Goal: Transaction & Acquisition: Purchase product/service

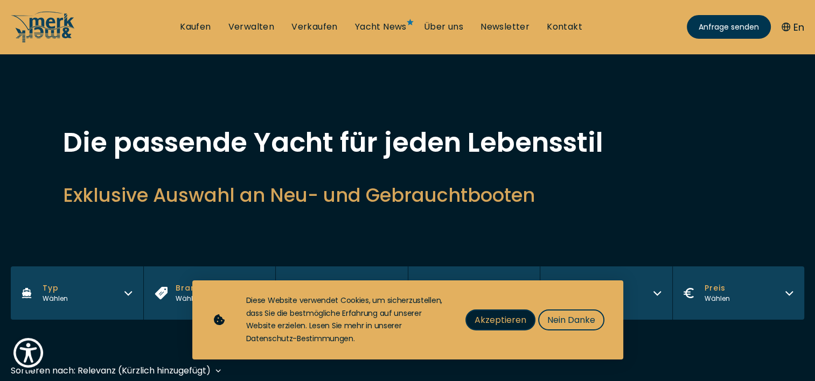
click at [499, 323] on span "Akzeptieren" at bounding box center [501, 319] width 52 height 13
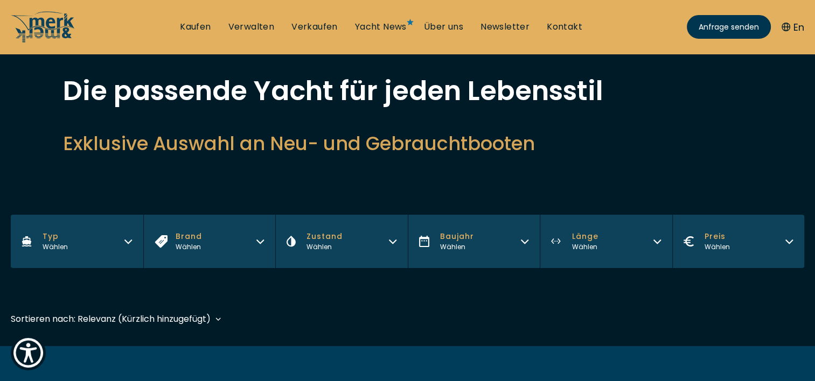
scroll to position [72, 0]
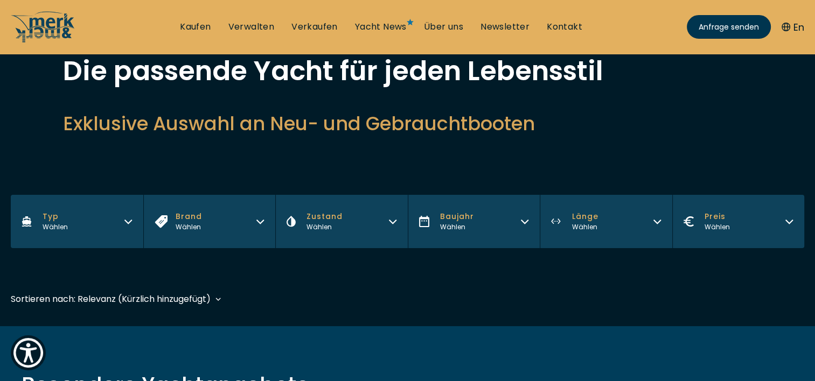
click at [126, 221] on icon "button" at bounding box center [128, 221] width 6 height 3
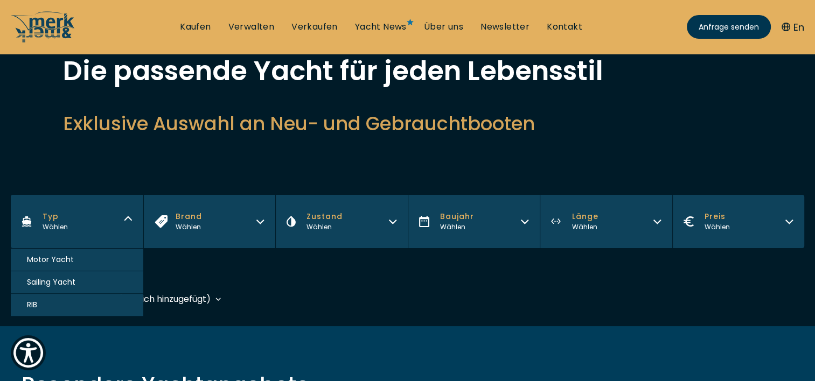
click at [62, 260] on span "Motor Yacht" at bounding box center [50, 259] width 47 height 11
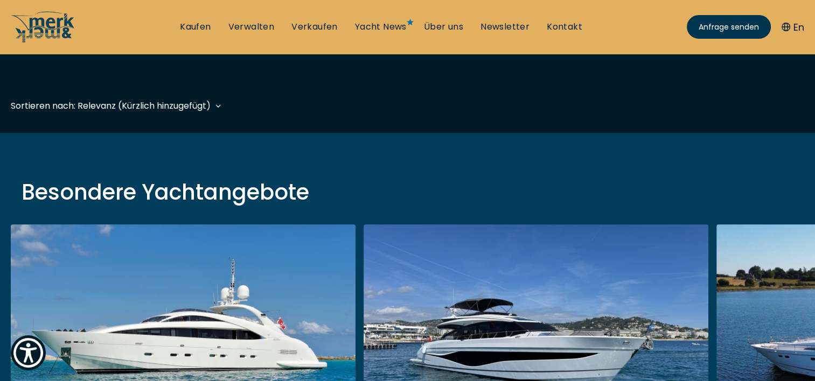
scroll to position [267, 0]
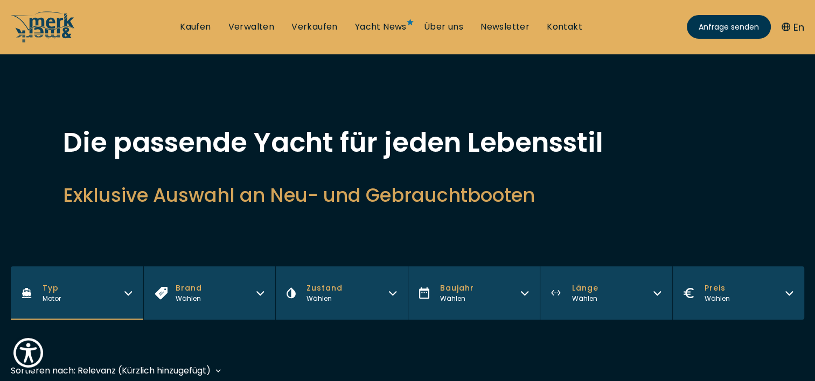
click at [262, 290] on icon "button" at bounding box center [260, 292] width 9 height 9
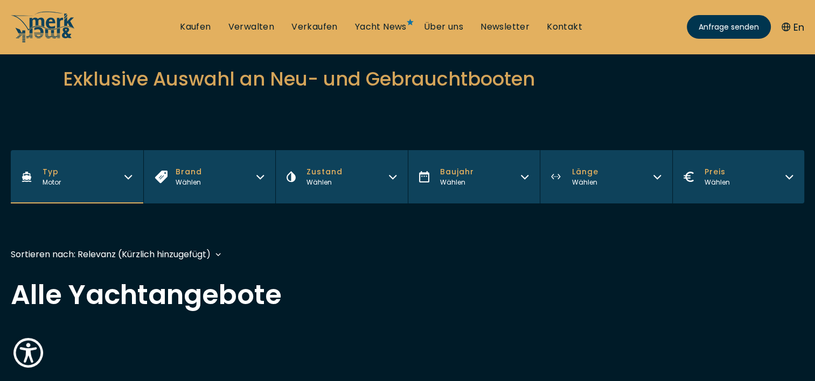
scroll to position [143, 0]
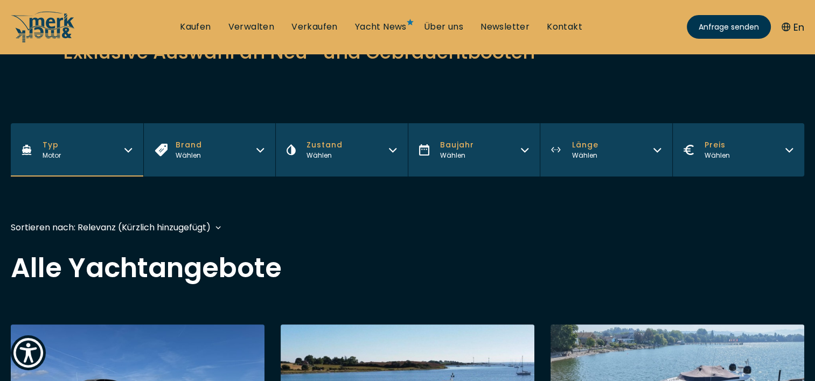
click at [524, 148] on icon "button" at bounding box center [524, 148] width 9 height 9
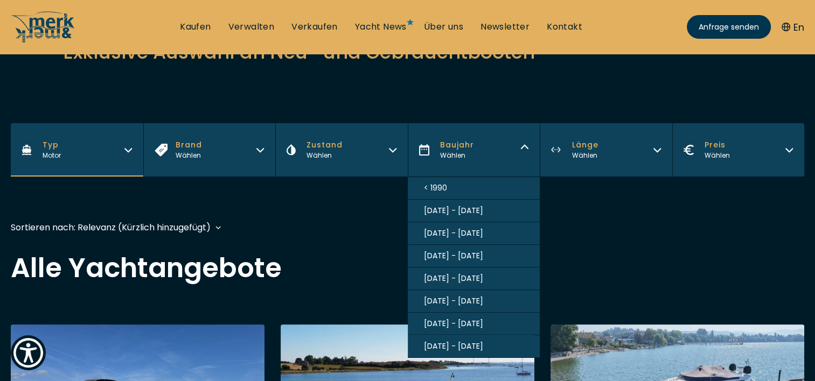
click at [461, 255] on span "[DATE] - [DATE]" at bounding box center [453, 255] width 59 height 11
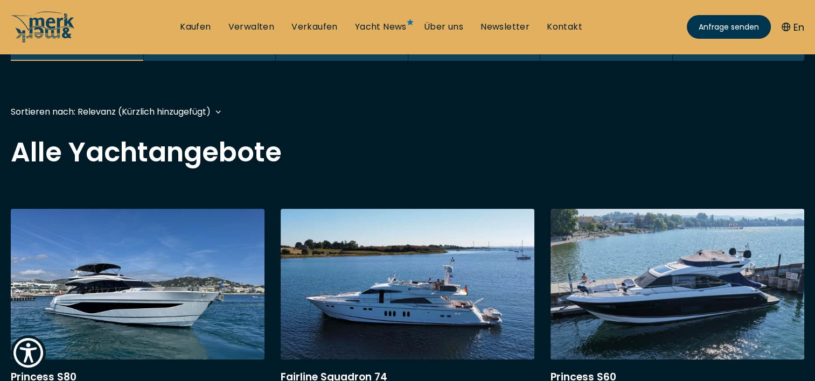
scroll to position [267, 0]
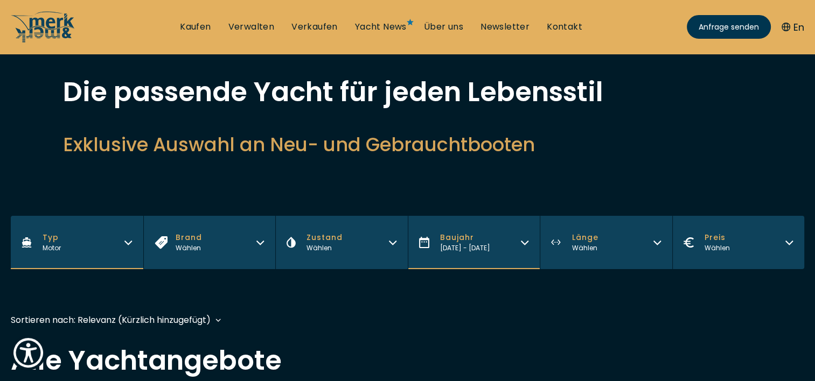
scroll to position [72, 0]
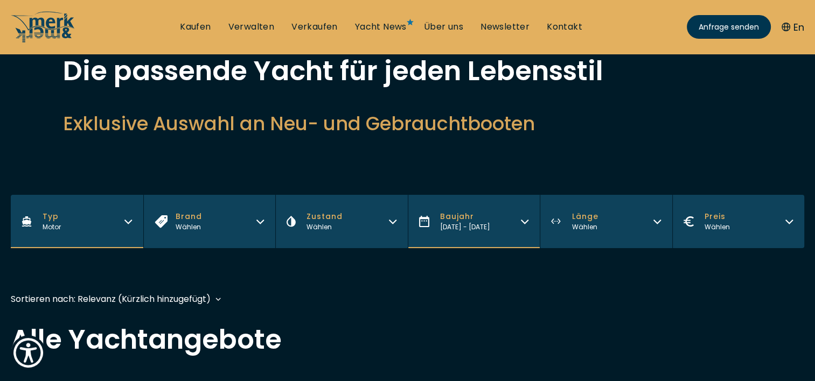
click at [657, 222] on icon "button" at bounding box center [657, 220] width 9 height 9
